Goal: Task Accomplishment & Management: Use online tool/utility

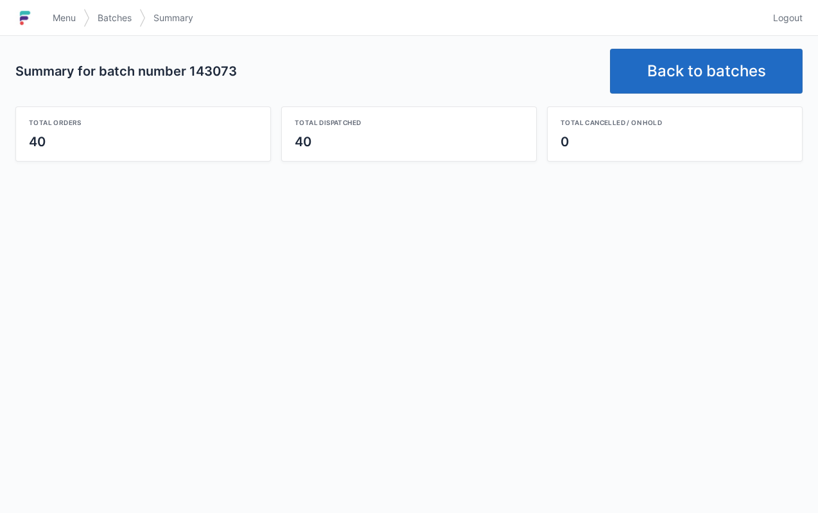
click at [696, 62] on link "Back to batches" at bounding box center [706, 71] width 193 height 45
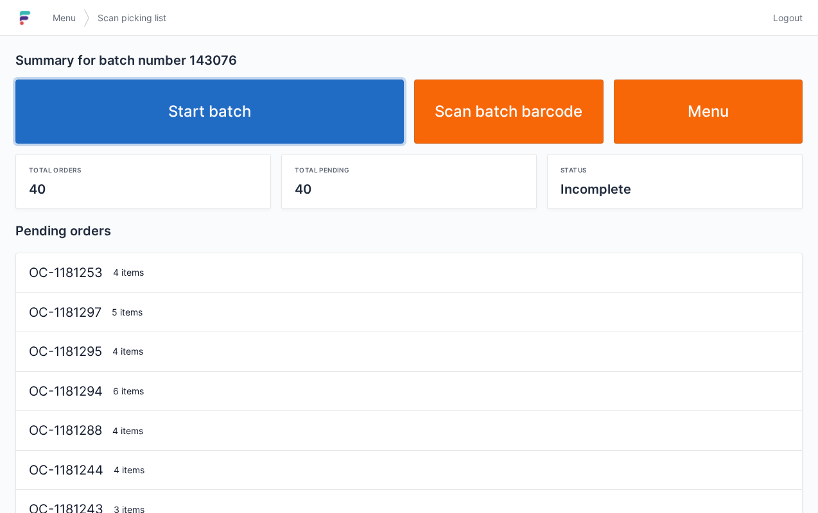
click at [248, 113] on link "Start batch" at bounding box center [209, 112] width 388 height 64
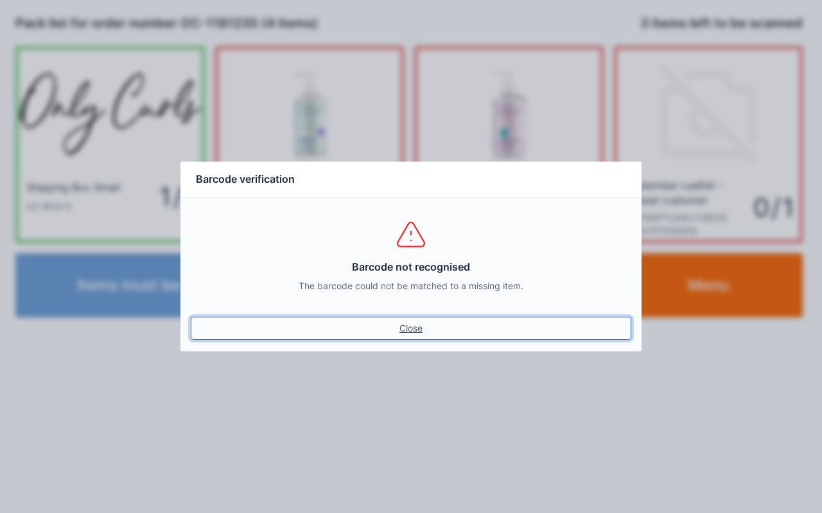
click at [409, 329] on link "Close" at bounding box center [411, 328] width 440 height 23
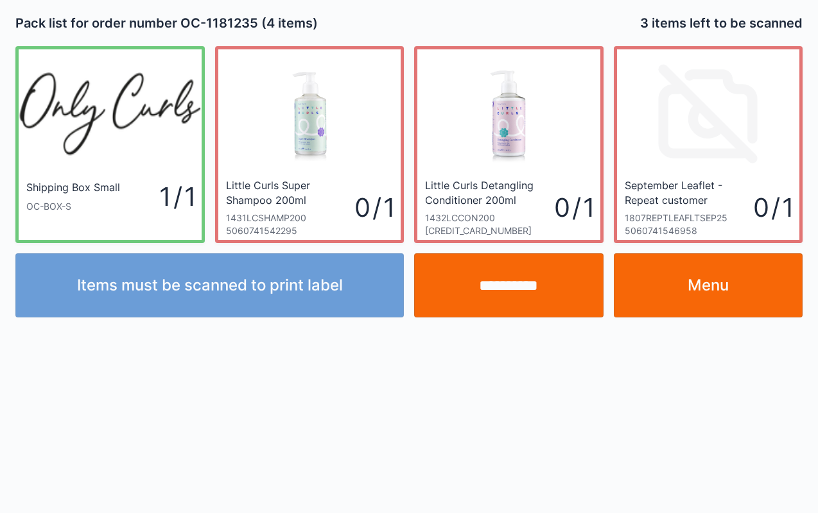
click at [728, 289] on link "Menu" at bounding box center [708, 286] width 189 height 64
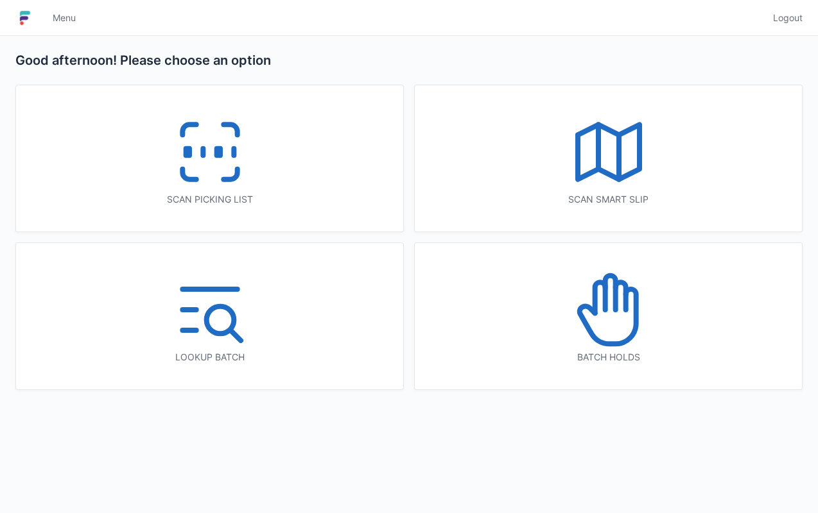
click at [205, 157] on icon at bounding box center [210, 152] width 82 height 82
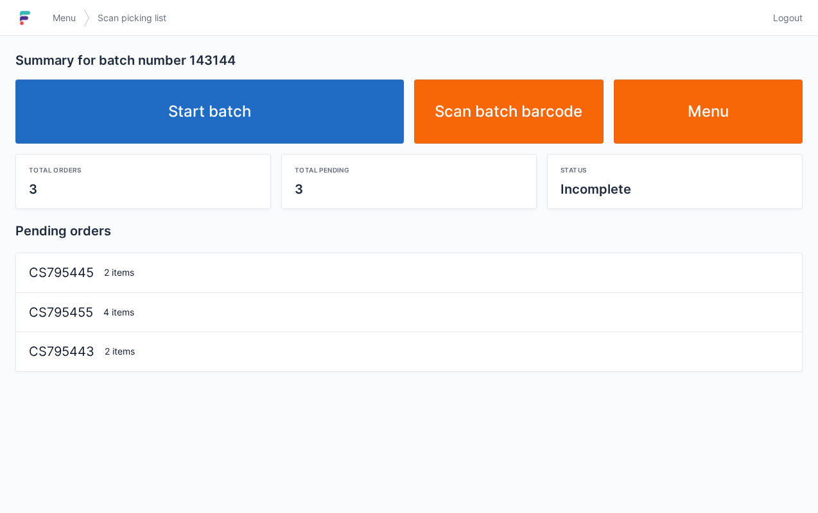
click at [206, 121] on link "Start batch" at bounding box center [209, 112] width 388 height 64
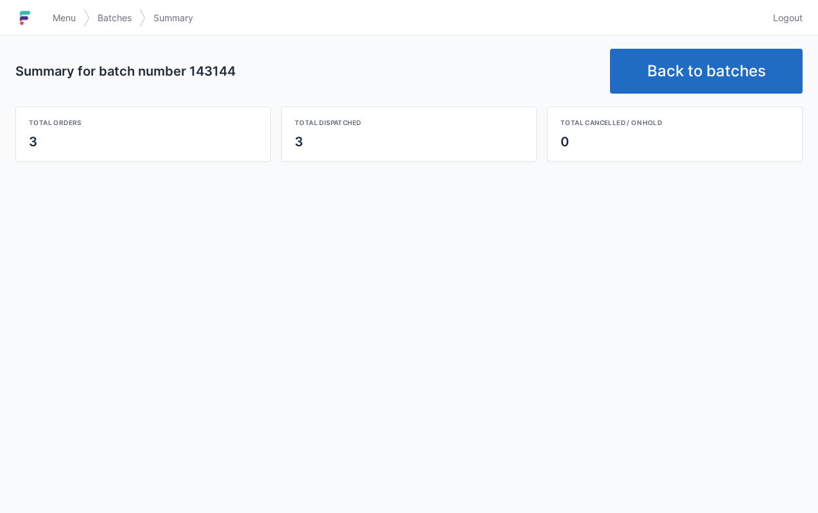
click at [680, 67] on link "Back to batches" at bounding box center [706, 71] width 193 height 45
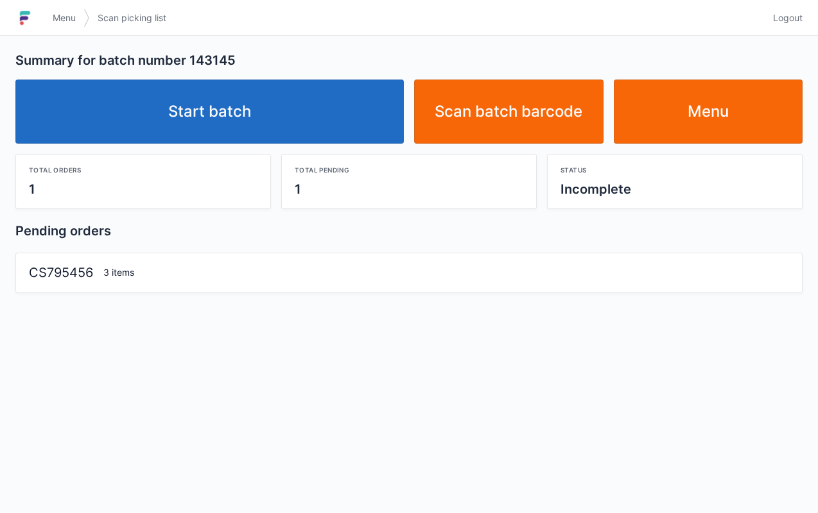
click at [272, 128] on link "Start batch" at bounding box center [209, 112] width 388 height 64
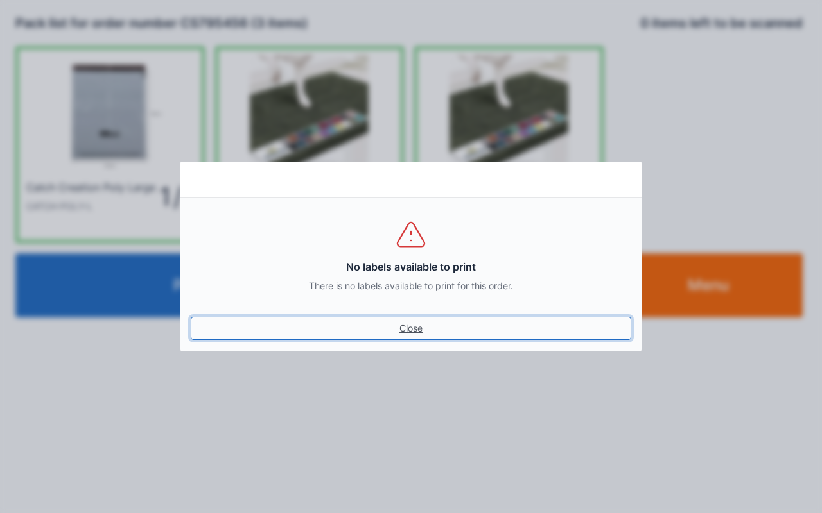
click at [426, 336] on link "Close" at bounding box center [411, 328] width 440 height 23
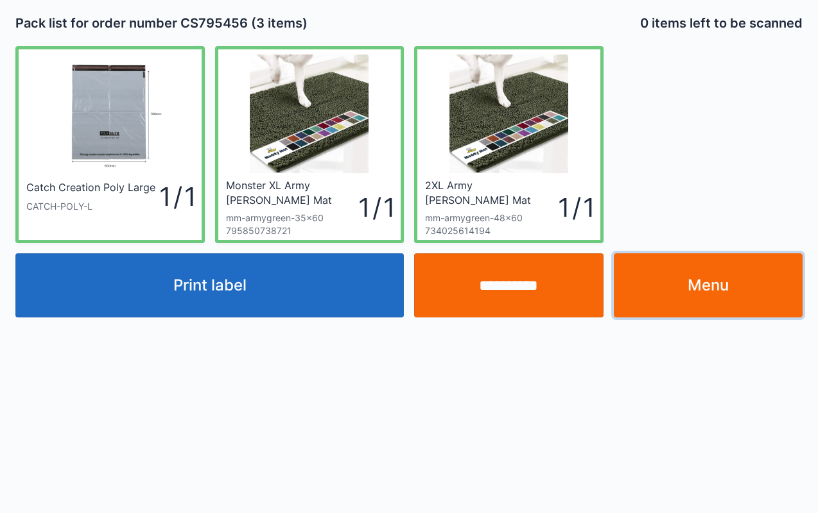
click at [706, 295] on link "Menu" at bounding box center [708, 286] width 189 height 64
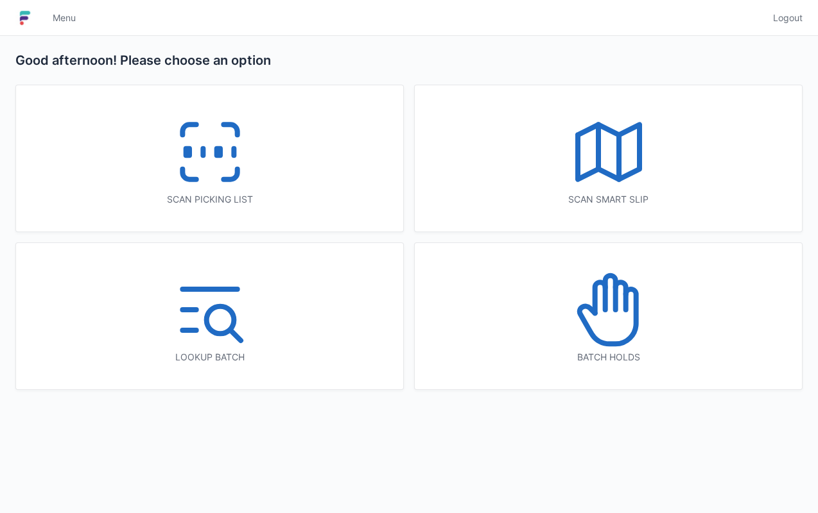
click at [198, 153] on icon at bounding box center [210, 152] width 82 height 82
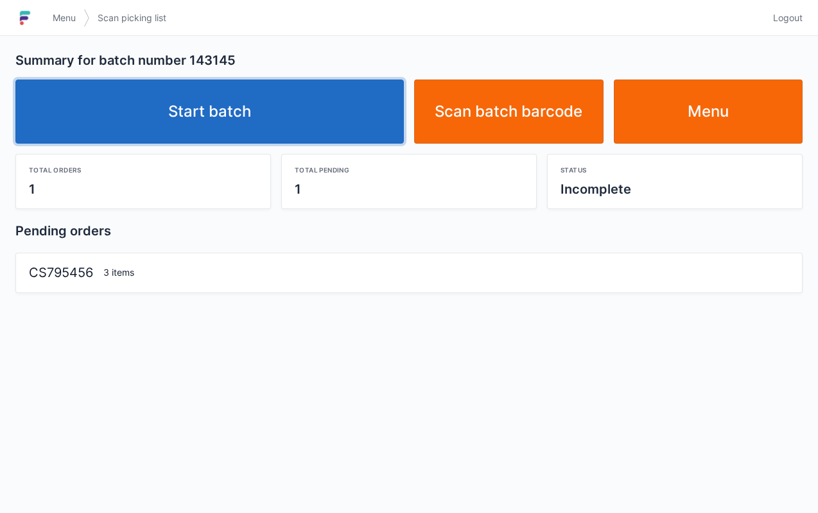
click at [287, 141] on link "Start batch" at bounding box center [209, 112] width 388 height 64
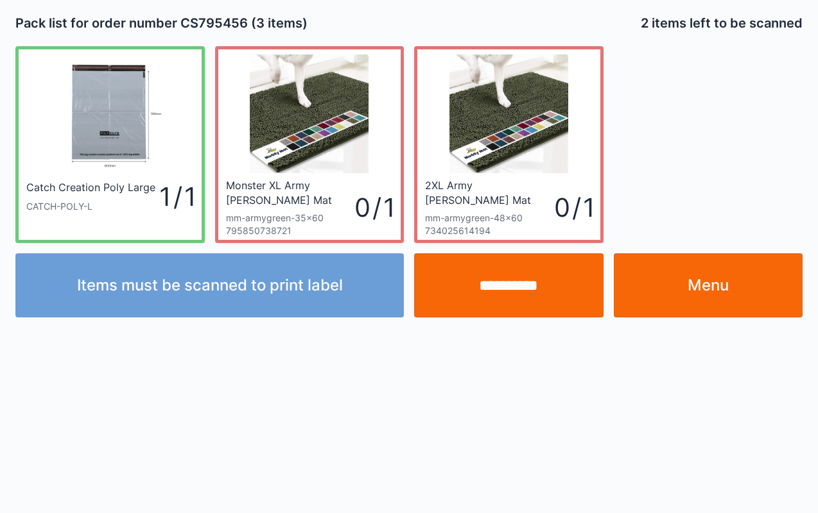
click at [725, 284] on link "Menu" at bounding box center [708, 286] width 189 height 64
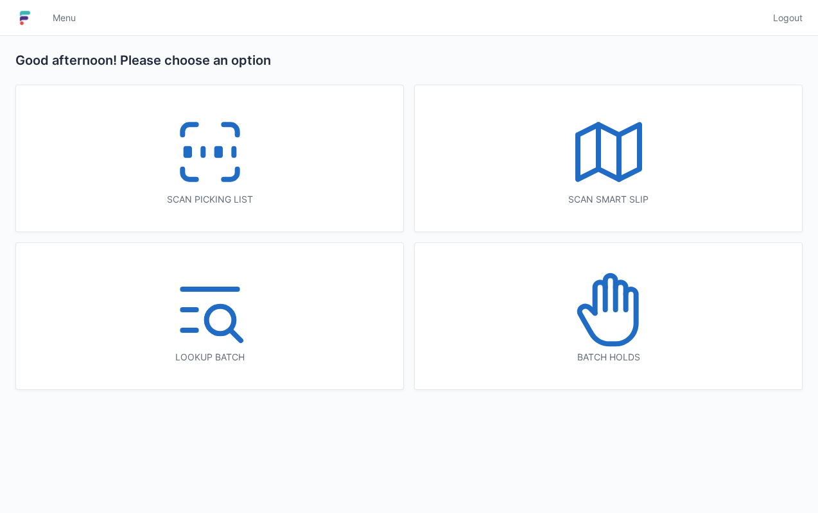
click at [223, 156] on icon at bounding box center [210, 152] width 82 height 82
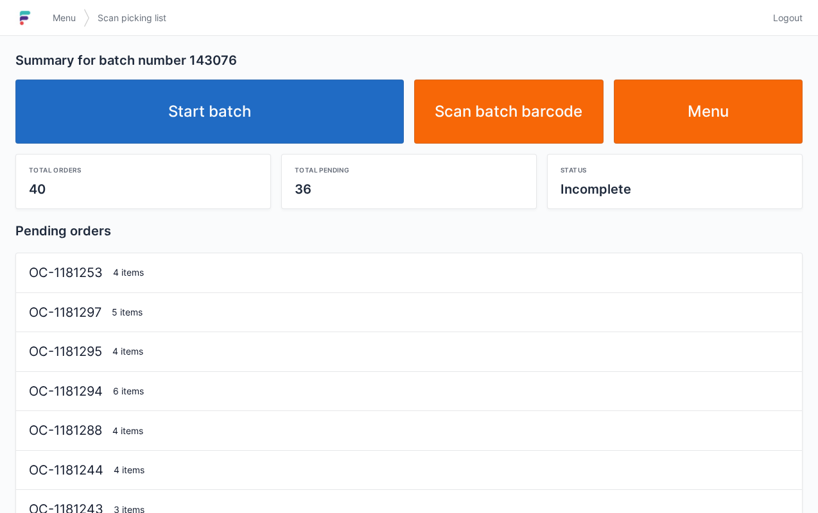
click at [230, 132] on link "Start batch" at bounding box center [209, 112] width 388 height 64
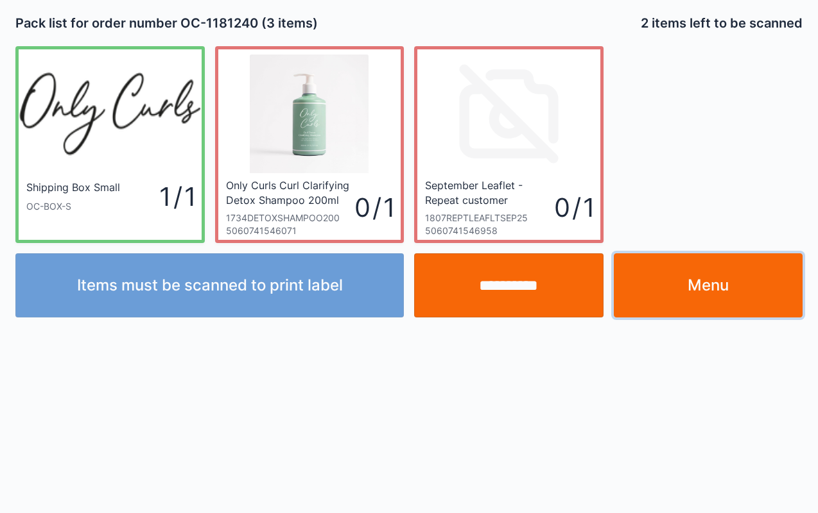
click at [712, 299] on link "Menu" at bounding box center [708, 286] width 189 height 64
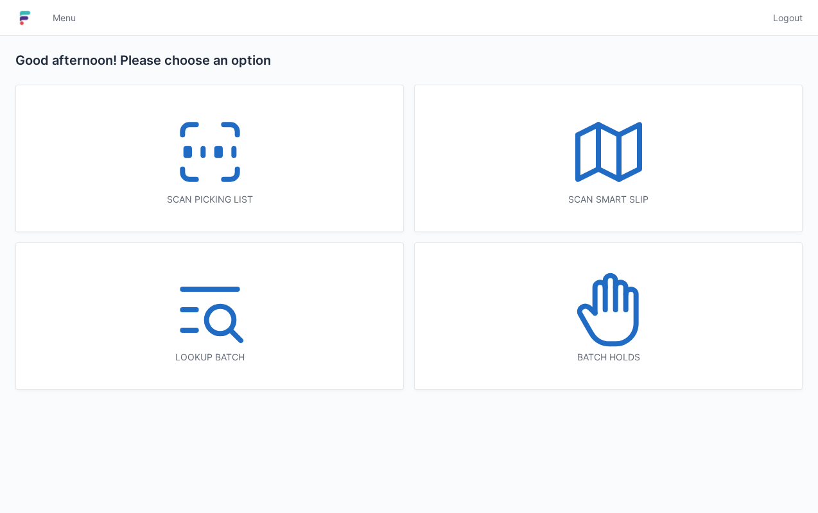
click at [198, 159] on icon at bounding box center [210, 152] width 82 height 82
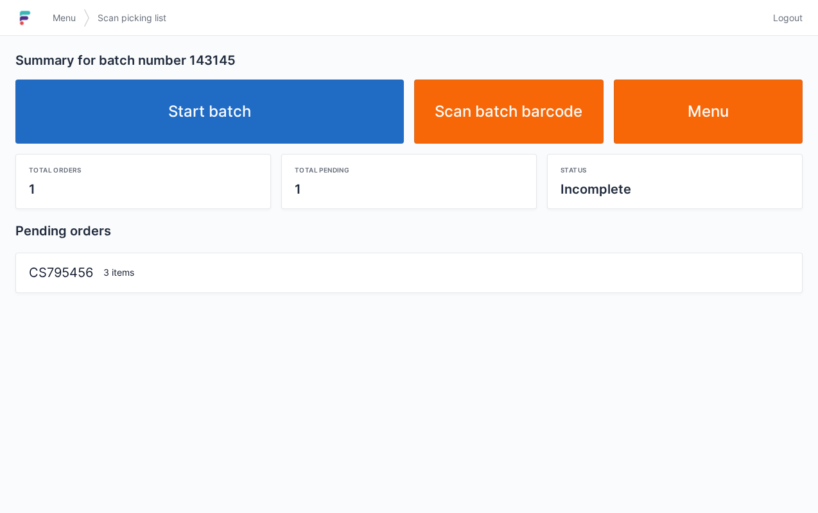
click at [267, 118] on link "Start batch" at bounding box center [209, 112] width 388 height 64
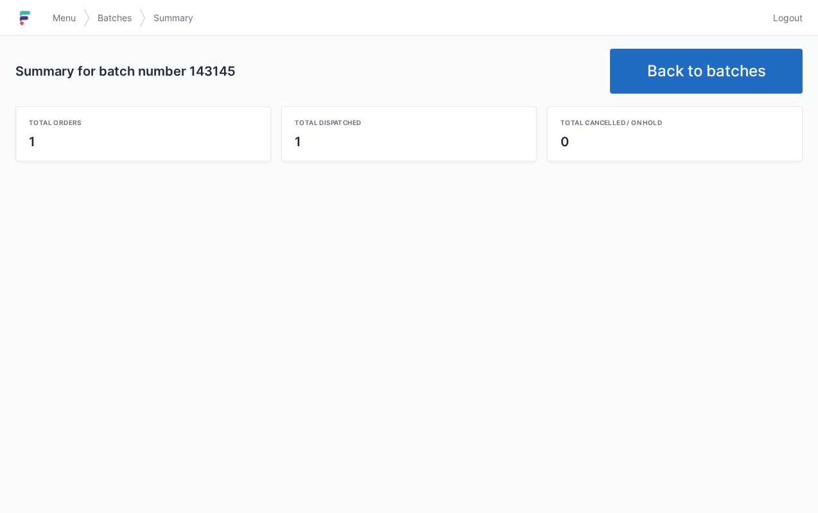
click at [713, 81] on link "Back to batches" at bounding box center [706, 71] width 193 height 45
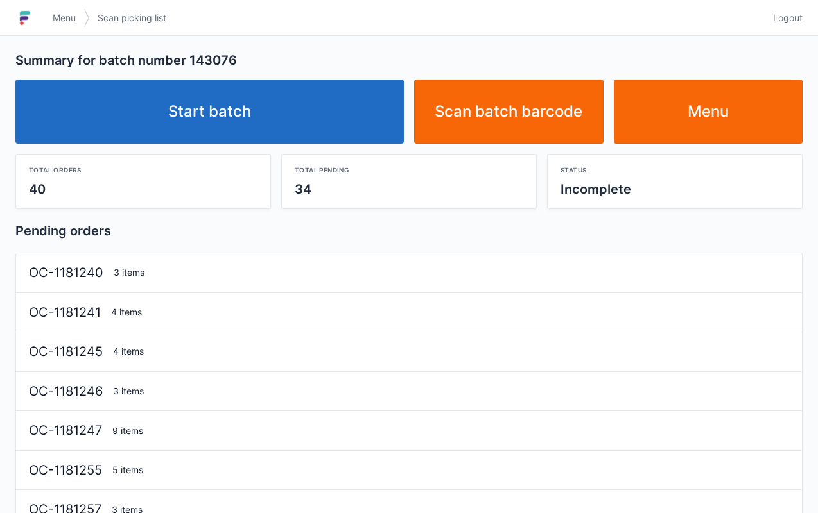
click at [243, 121] on link "Start batch" at bounding box center [209, 112] width 388 height 64
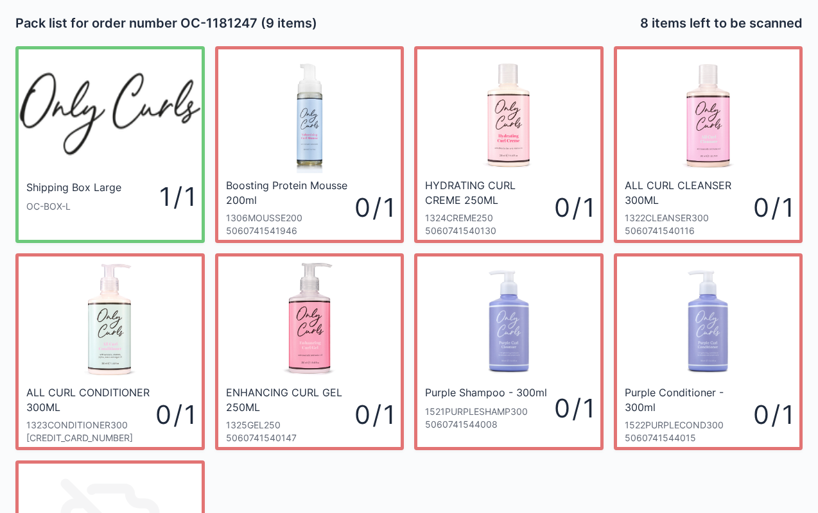
click at [351, 32] on div "Pack list for order number OC-1181247 (9 items) 8 items left to be scanned" at bounding box center [408, 23] width 797 height 36
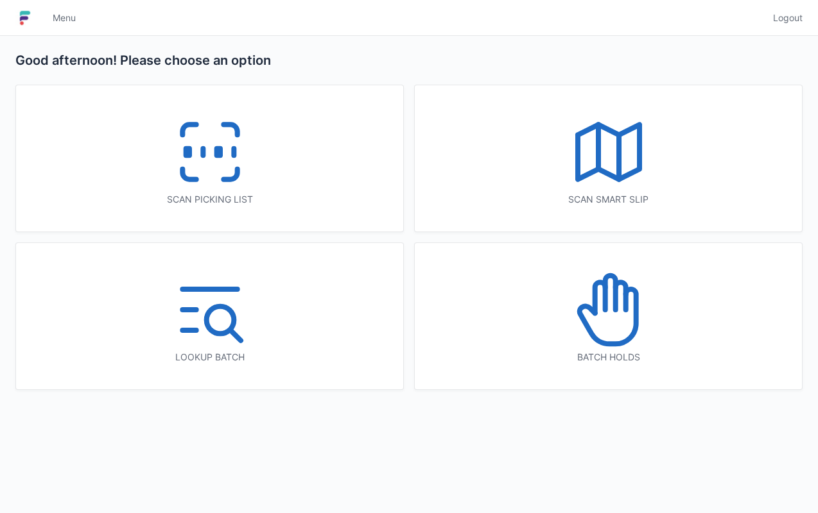
click at [198, 152] on icon at bounding box center [210, 152] width 82 height 82
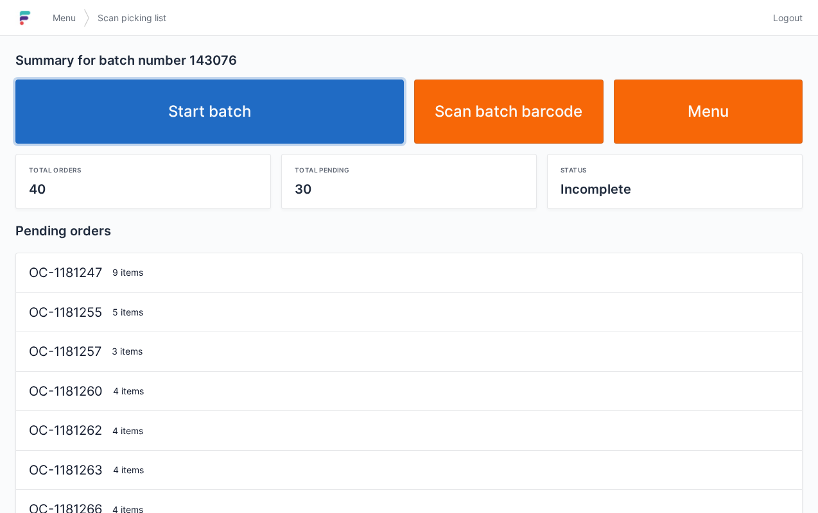
click at [252, 126] on link "Start batch" at bounding box center [209, 112] width 388 height 64
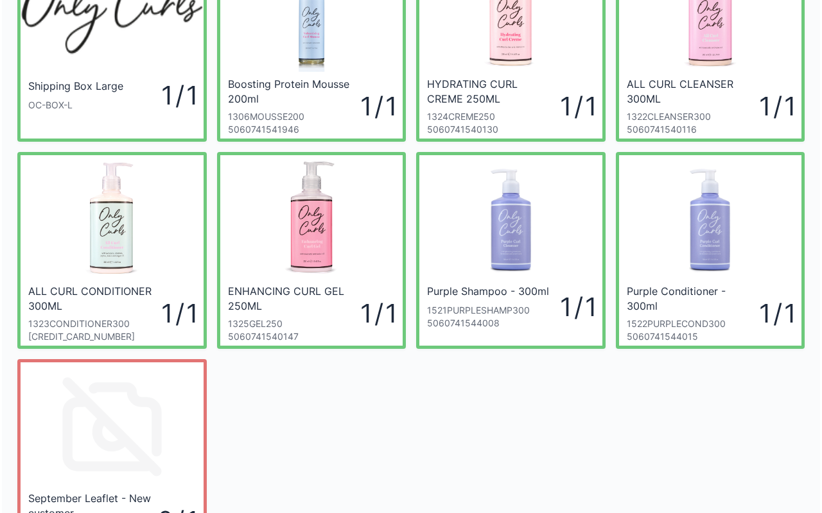
scroll to position [230, 0]
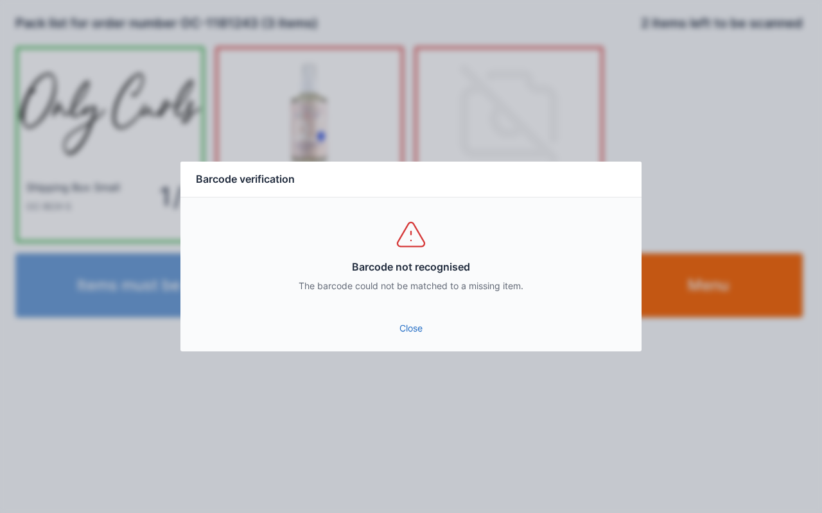
click at [409, 329] on link "Close" at bounding box center [411, 328] width 440 height 23
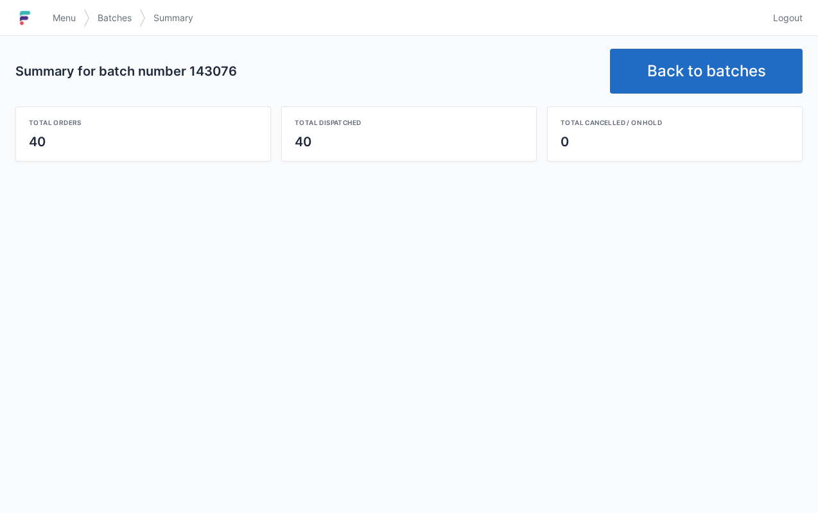
click at [396, 37] on div "Summary for batch number 143076 Back to batches Total orders 40 Total dispatche…" at bounding box center [409, 105] width 818 height 139
